Goal: Transaction & Acquisition: Purchase product/service

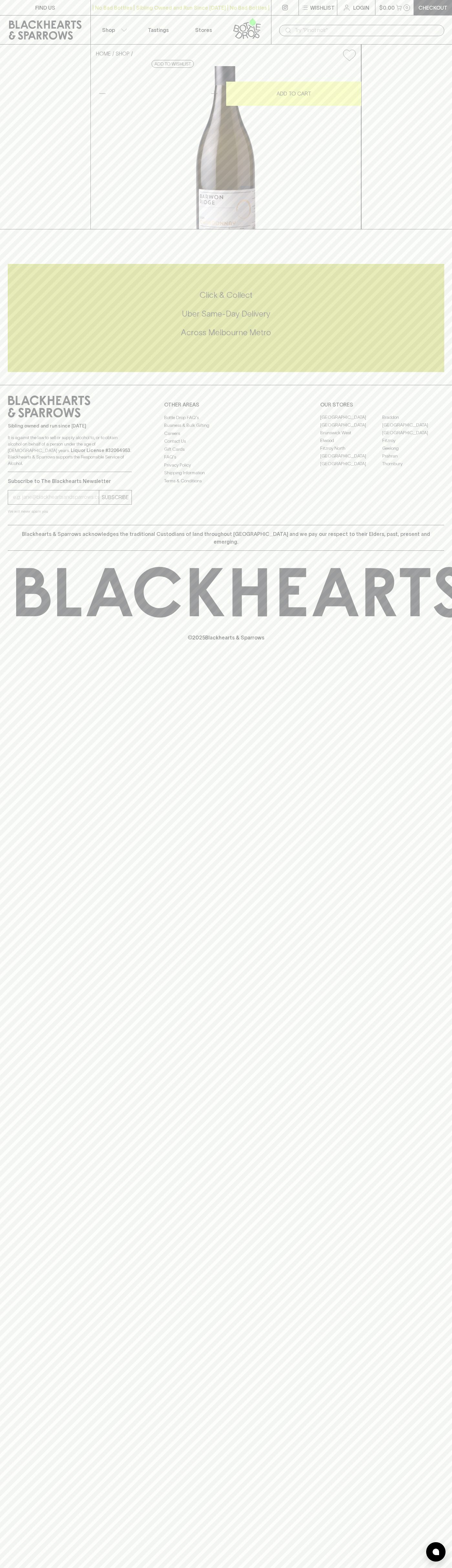
click at [337, 8] on link "Login" at bounding box center [356, 7] width 38 height 15
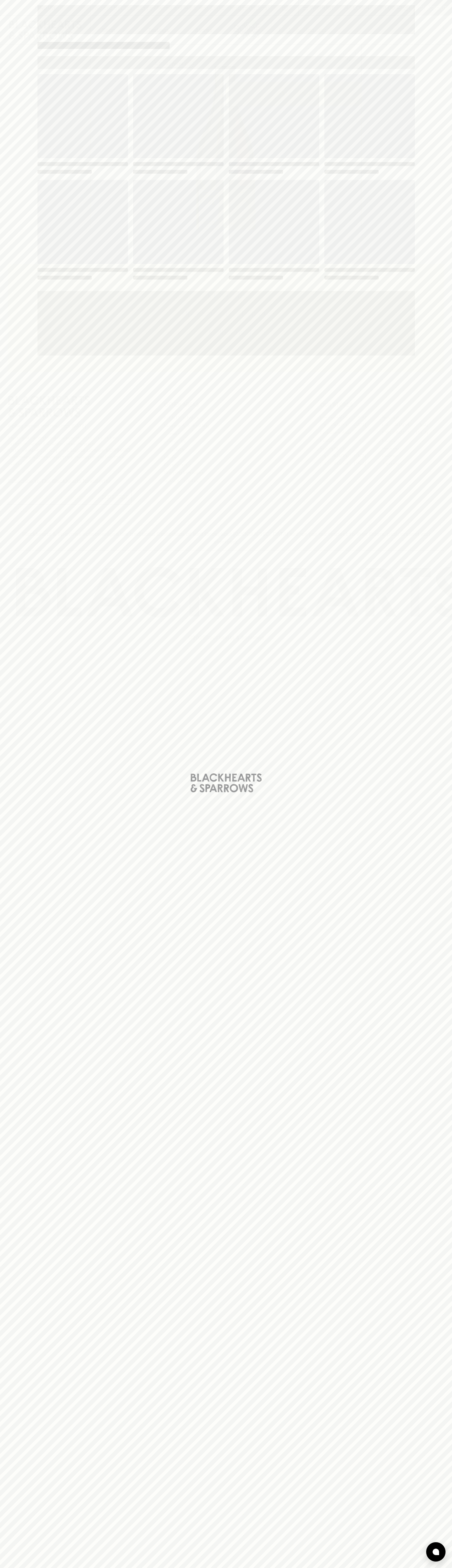
click at [431, 1507] on div "Loading" at bounding box center [226, 784] width 452 height 1568
click at [188, 1567] on html "FIND US | No Bad Bottles | Sibling Owned and Run Since 2006 | No Bad Bottles | …" at bounding box center [226, 784] width 452 height 1568
click at [18, 1110] on div "Loading" at bounding box center [226, 784] width 452 height 1568
